Goal: Information Seeking & Learning: Learn about a topic

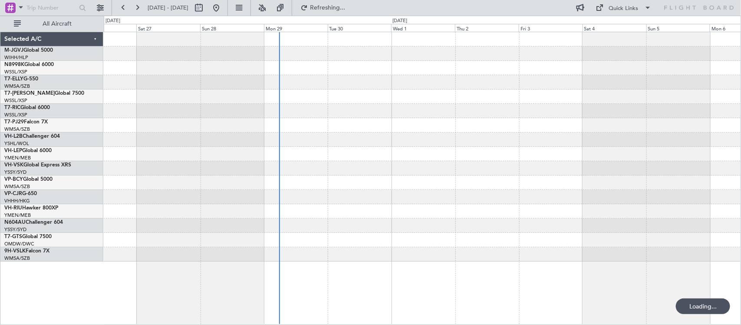
click at [370, 147] on div at bounding box center [422, 154] width 637 height 14
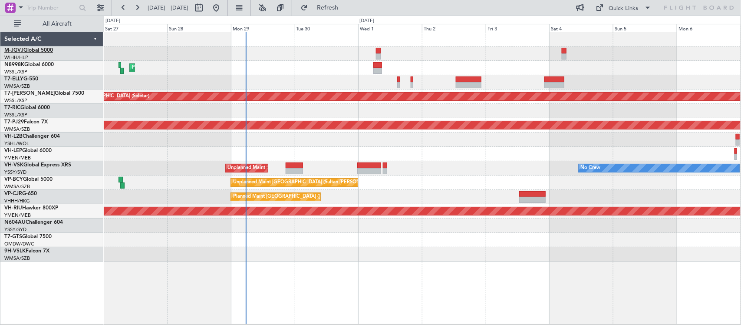
click at [33, 51] on link "M-JGVJ Global 5000" at bounding box center [28, 50] width 49 height 5
click at [35, 62] on link "N8998K Global 6000" at bounding box center [28, 64] width 49 height 5
click at [27, 77] on link "T7-ELLY G-550" at bounding box center [21, 78] width 34 height 5
click at [33, 93] on link "T7-[PERSON_NAME] Global 7500" at bounding box center [44, 93] width 80 height 5
click at [35, 105] on link "T7-RIC Global 6000" at bounding box center [27, 107] width 46 height 5
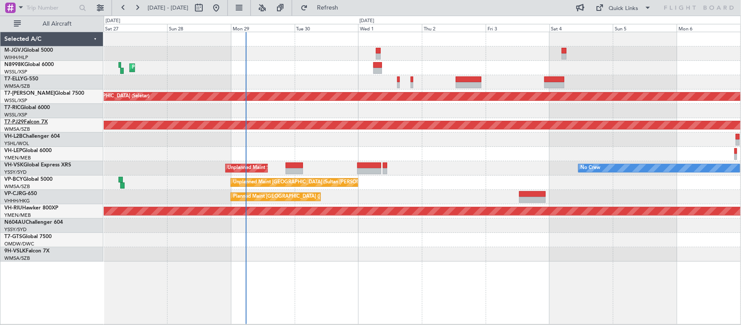
click at [36, 120] on link "T7-PJ29 Falcon 7X" at bounding box center [25, 121] width 43 height 5
click at [42, 135] on link "VH-L2B Challenger 604" at bounding box center [32, 136] width 56 height 5
click at [42, 152] on link "VH-LEP Global 6000" at bounding box center [27, 150] width 47 height 5
click at [47, 164] on link "VH-VSK Global Express XRS" at bounding box center [37, 164] width 67 height 5
click at [43, 178] on link "VP-BCY Global 5000" at bounding box center [28, 179] width 48 height 5
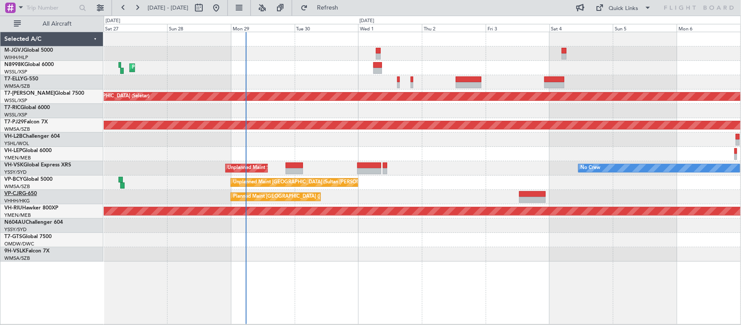
click at [27, 191] on link "VP-CJR G-650" at bounding box center [20, 193] width 33 height 5
click at [43, 207] on link "VH-RIU Hawker 800XP" at bounding box center [31, 207] width 54 height 5
click at [43, 222] on link "N604AU Challenger 604" at bounding box center [33, 222] width 59 height 5
click at [35, 252] on link "9H-VSLK Falcon 7X" at bounding box center [26, 250] width 45 height 5
